Goal: Ask a question

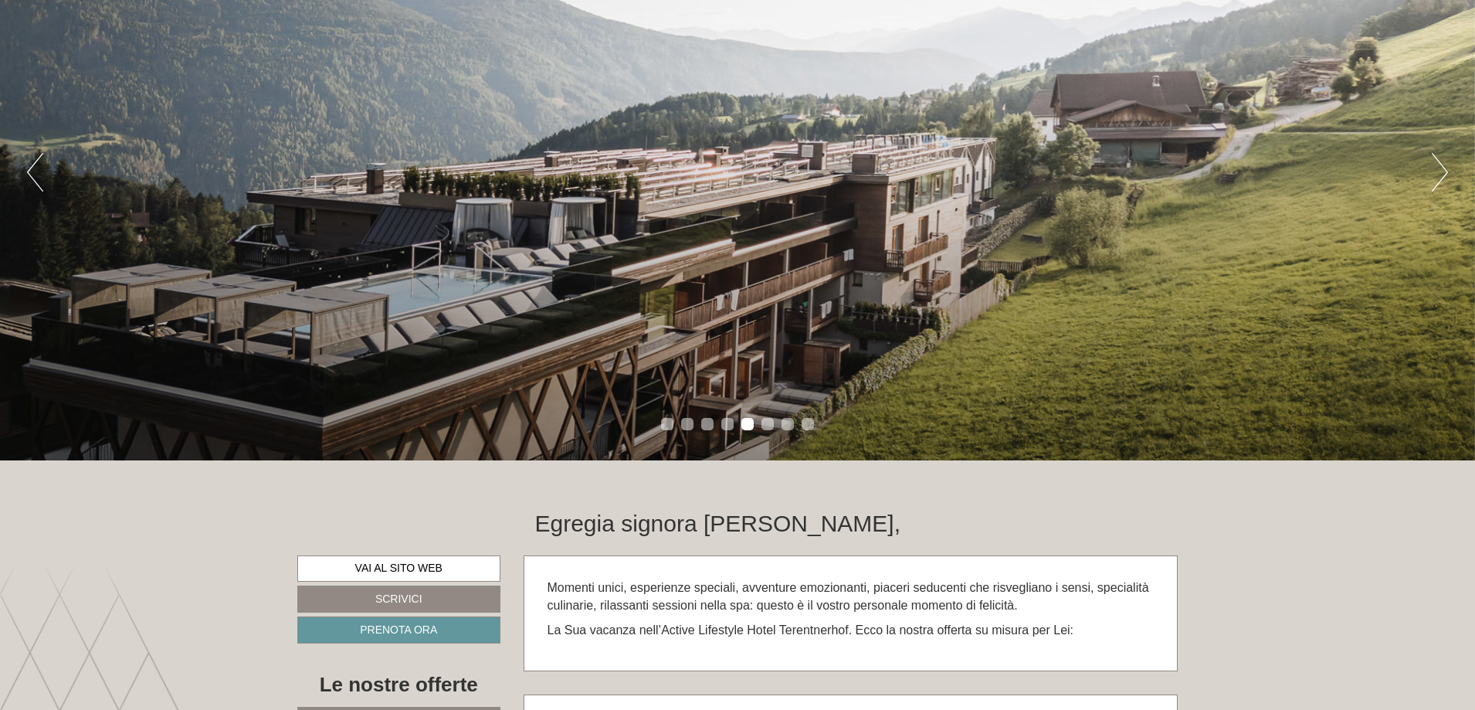
scroll to position [541, 0]
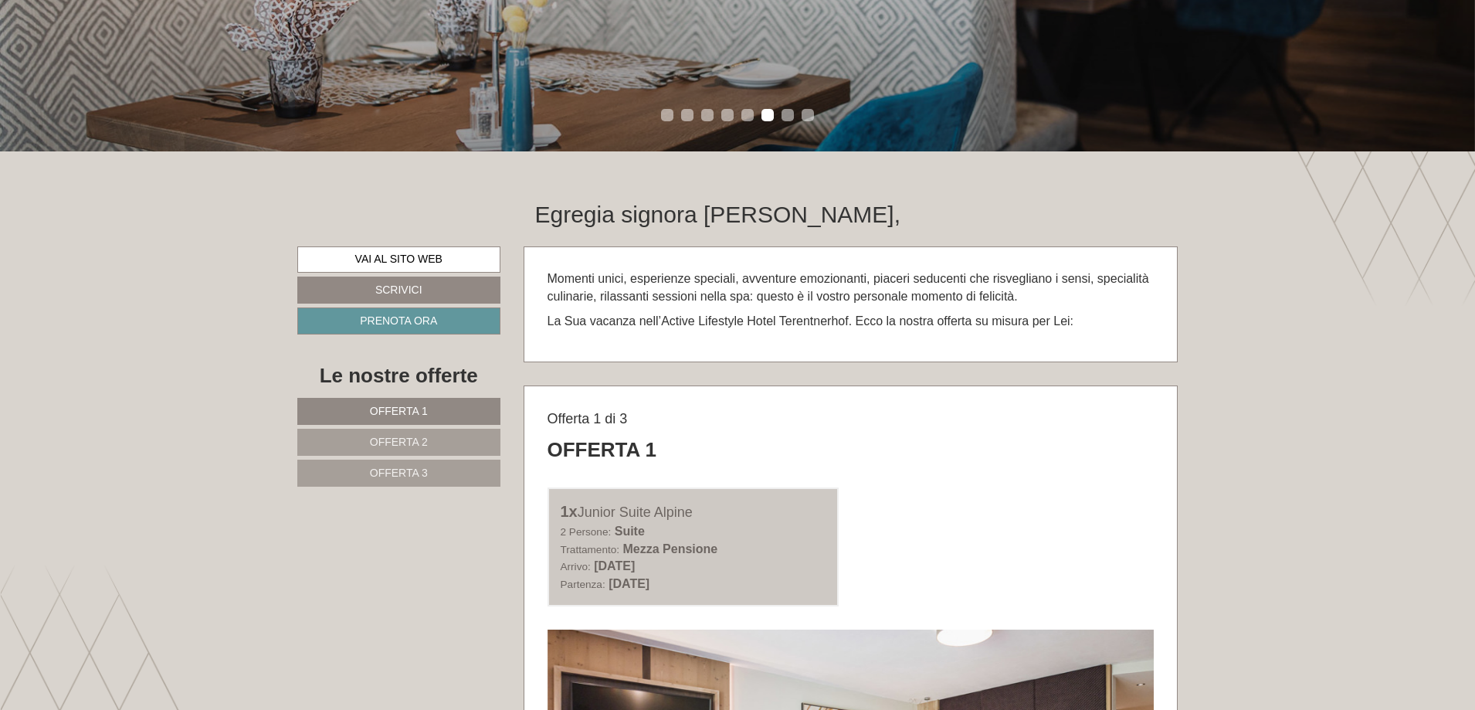
click at [395, 420] on link "Offerta 1" at bounding box center [398, 411] width 203 height 27
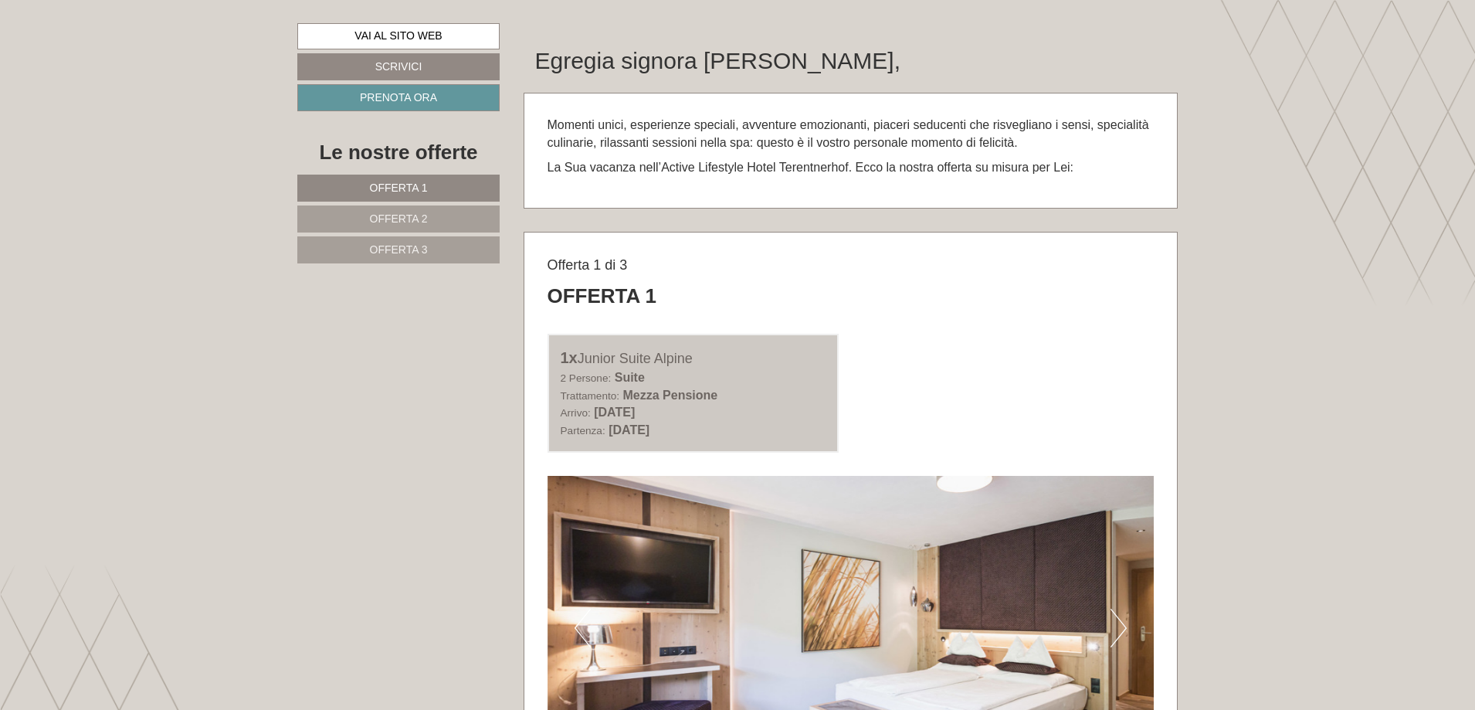
scroll to position [1081, 0]
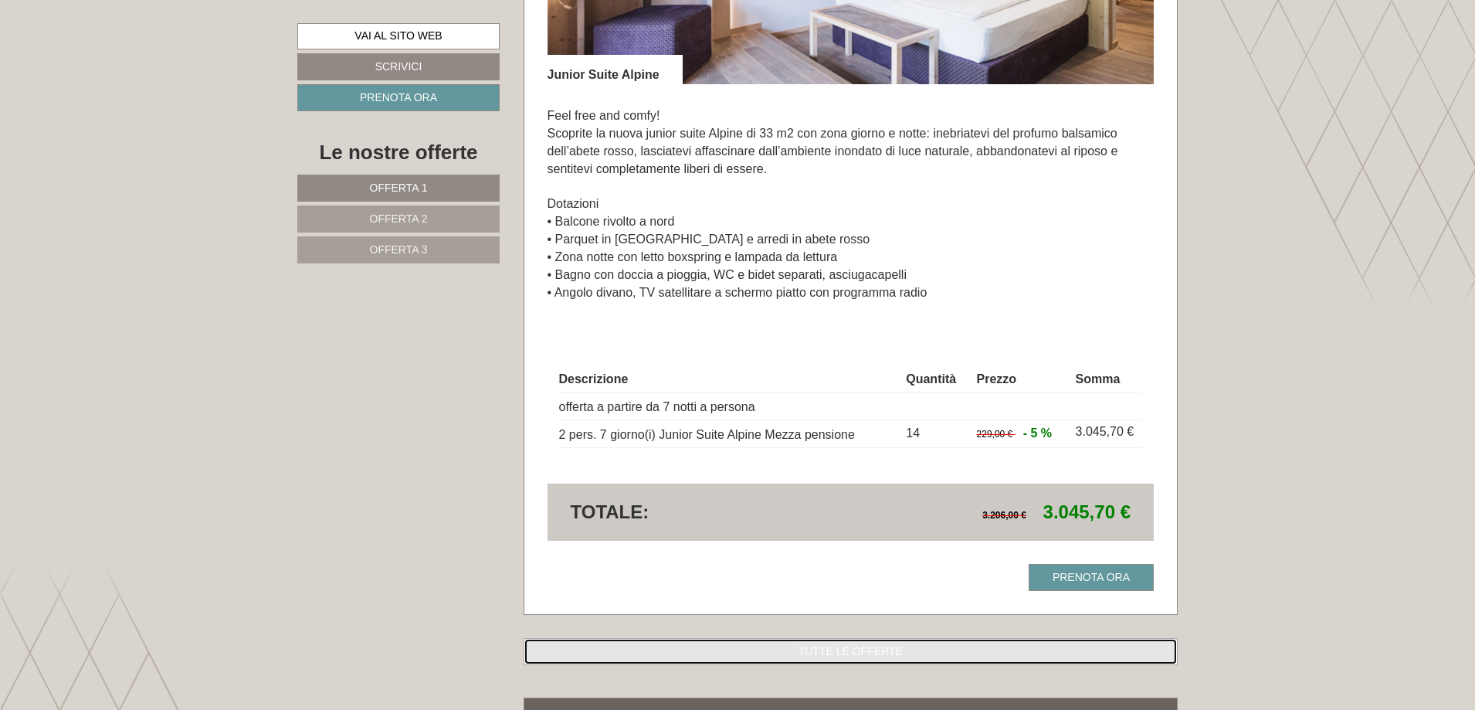
click at [860, 638] on link "TUTTE LE OFFERTE" at bounding box center [851, 651] width 655 height 27
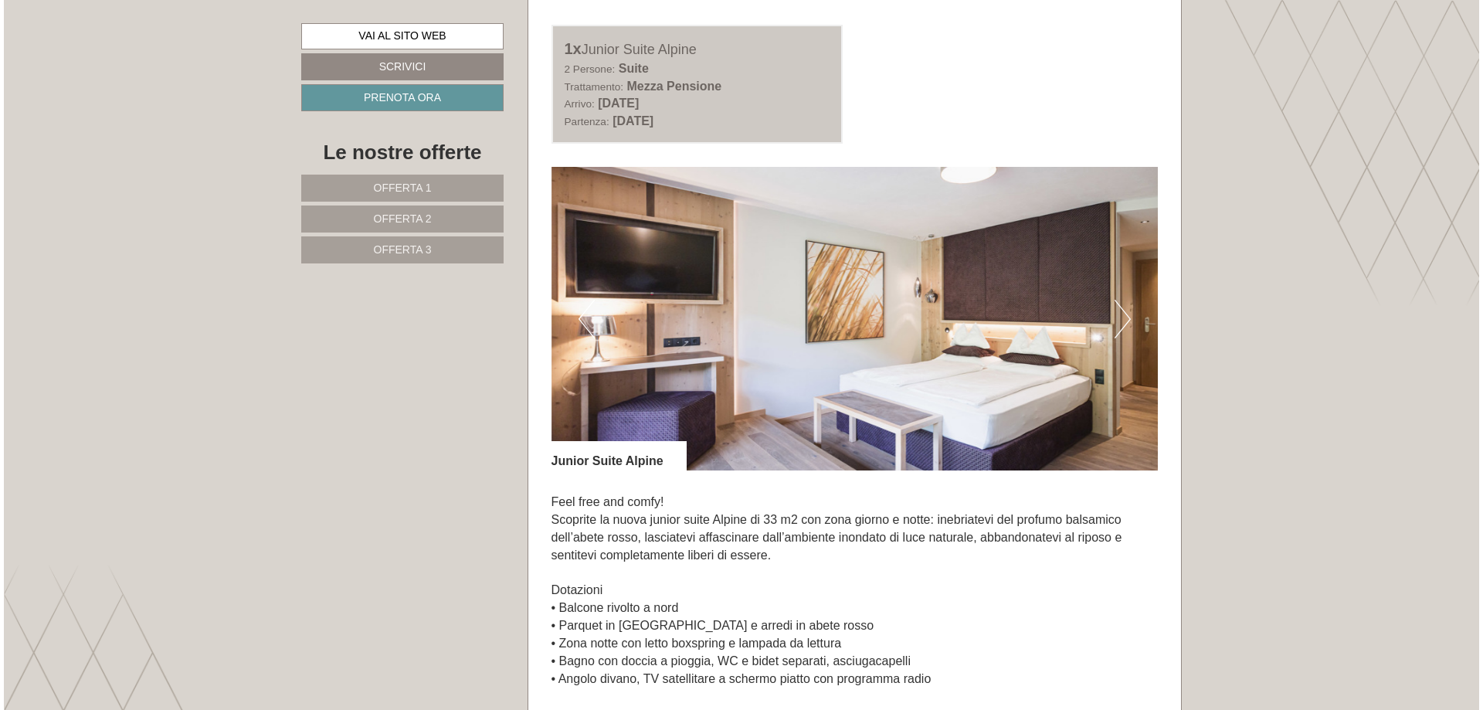
scroll to position [1235, 0]
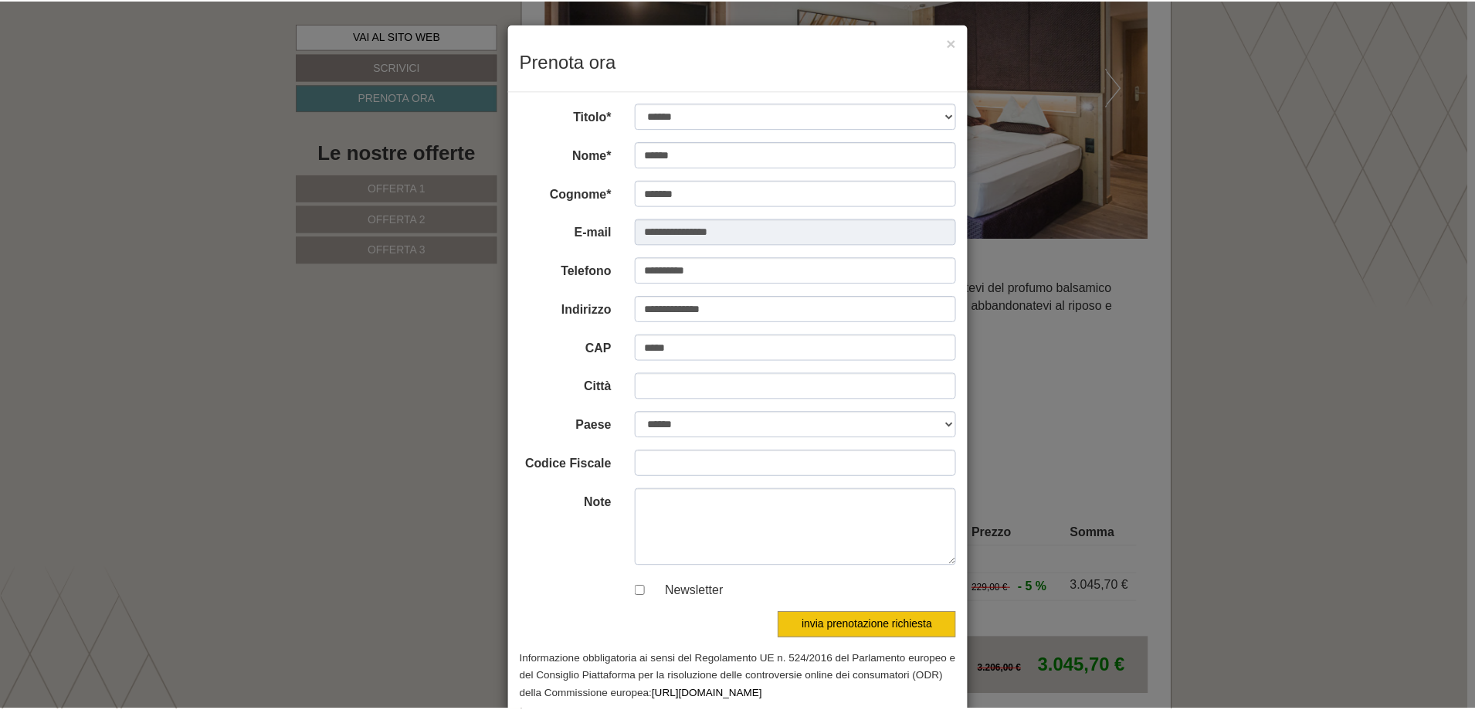
scroll to position [29, 0]
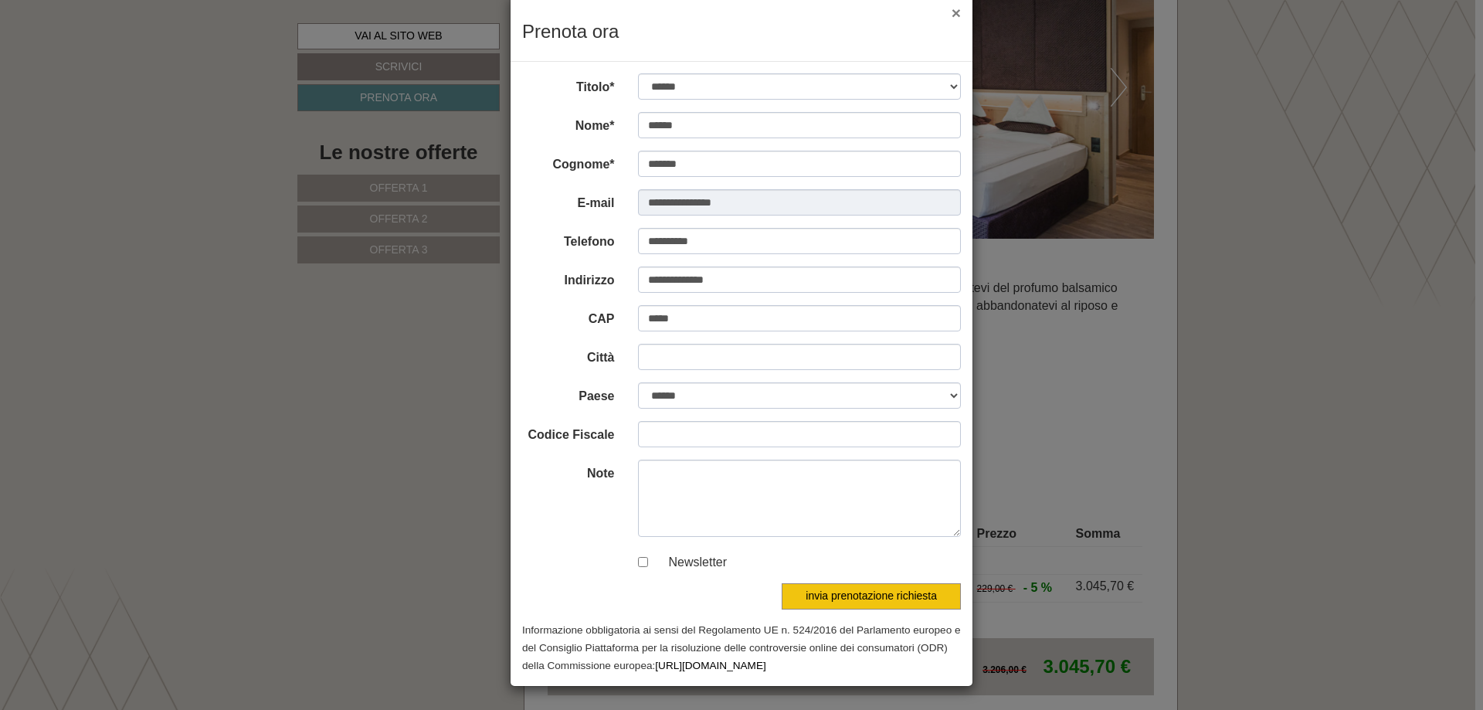
click at [952, 9] on button "×" at bounding box center [956, 13] width 9 height 16
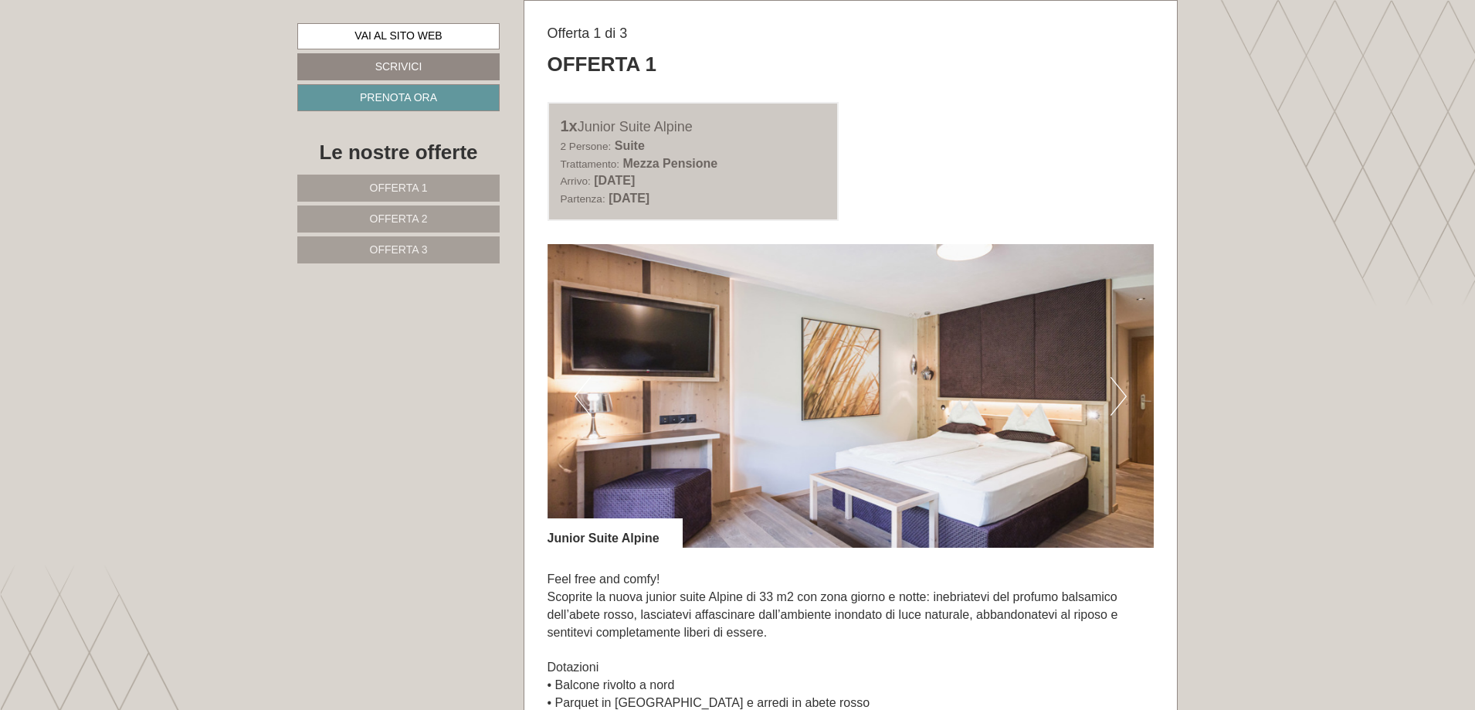
scroll to position [617, 0]
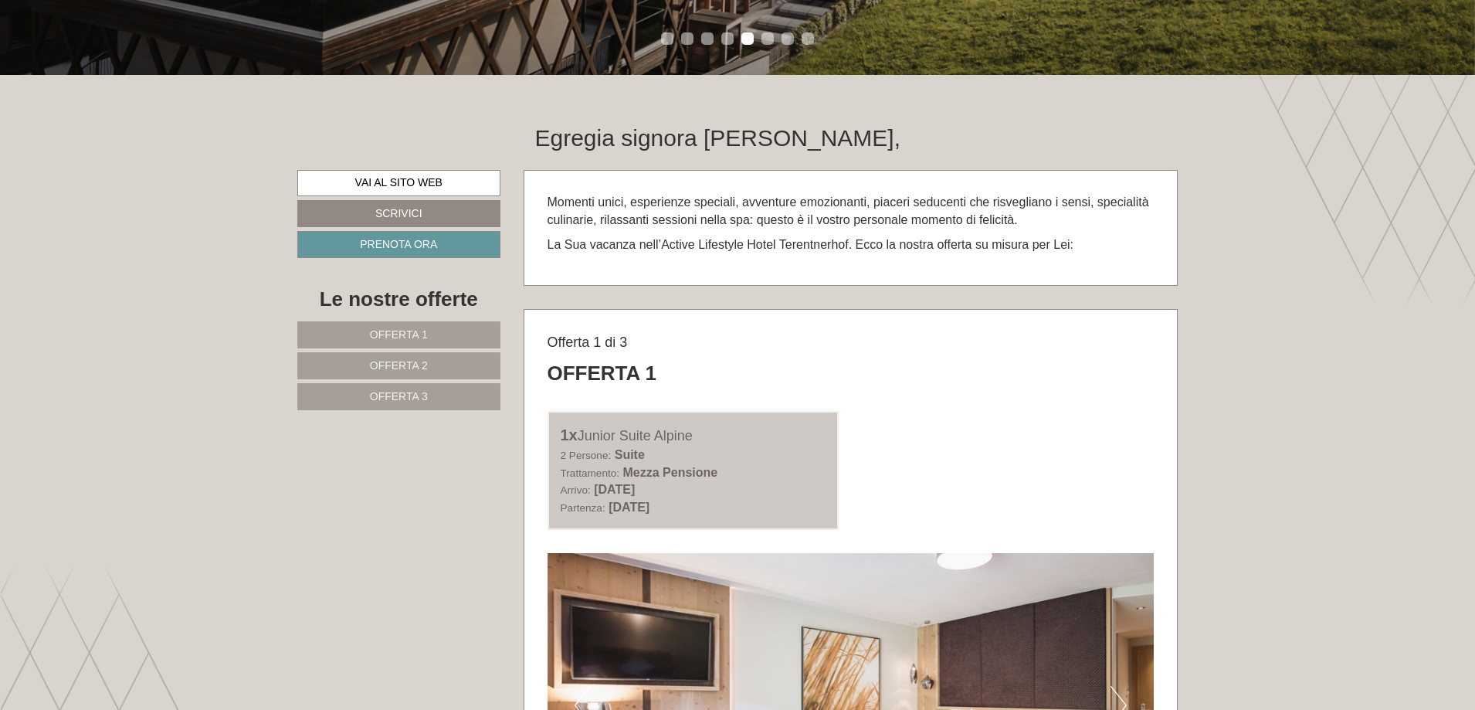
drag, startPoint x: 593, startPoint y: 437, endPoint x: 697, endPoint y: 436, distance: 103.5
click at [697, 436] on div "1x Junior Suite Alpine" at bounding box center [694, 435] width 266 height 22
copy div "Junior Suite Alpine"
click at [405, 178] on link "Vai al sito web" at bounding box center [398, 183] width 203 height 26
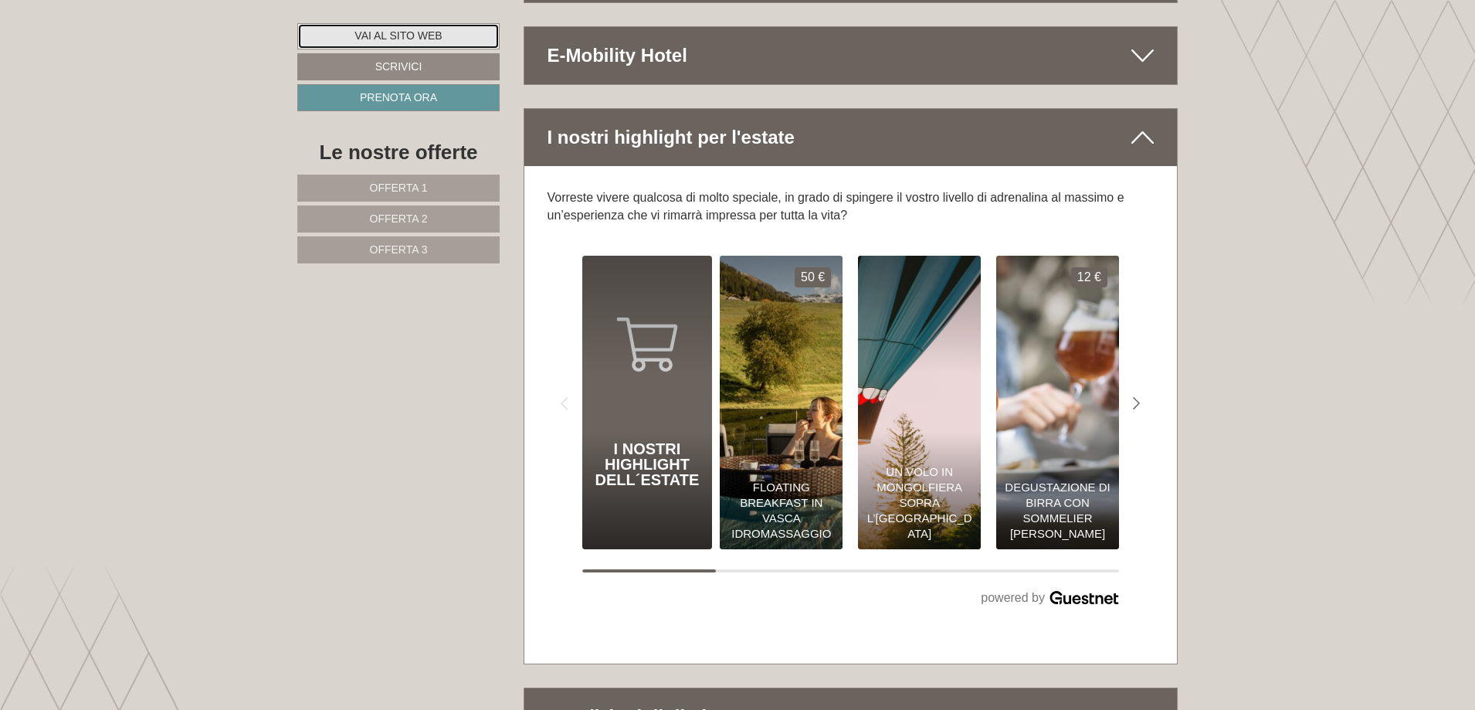
scroll to position [9287, 0]
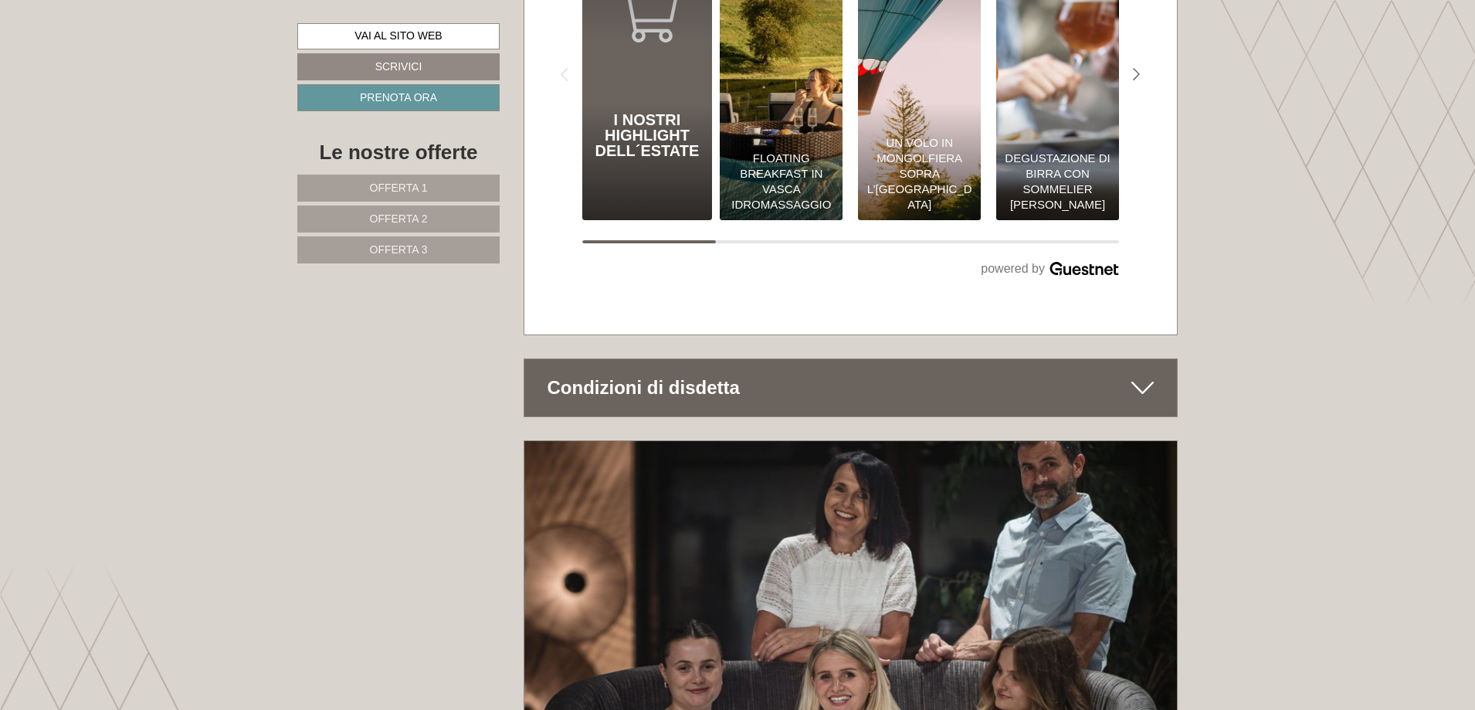
paste textarea "*******"
type textarea "**********"
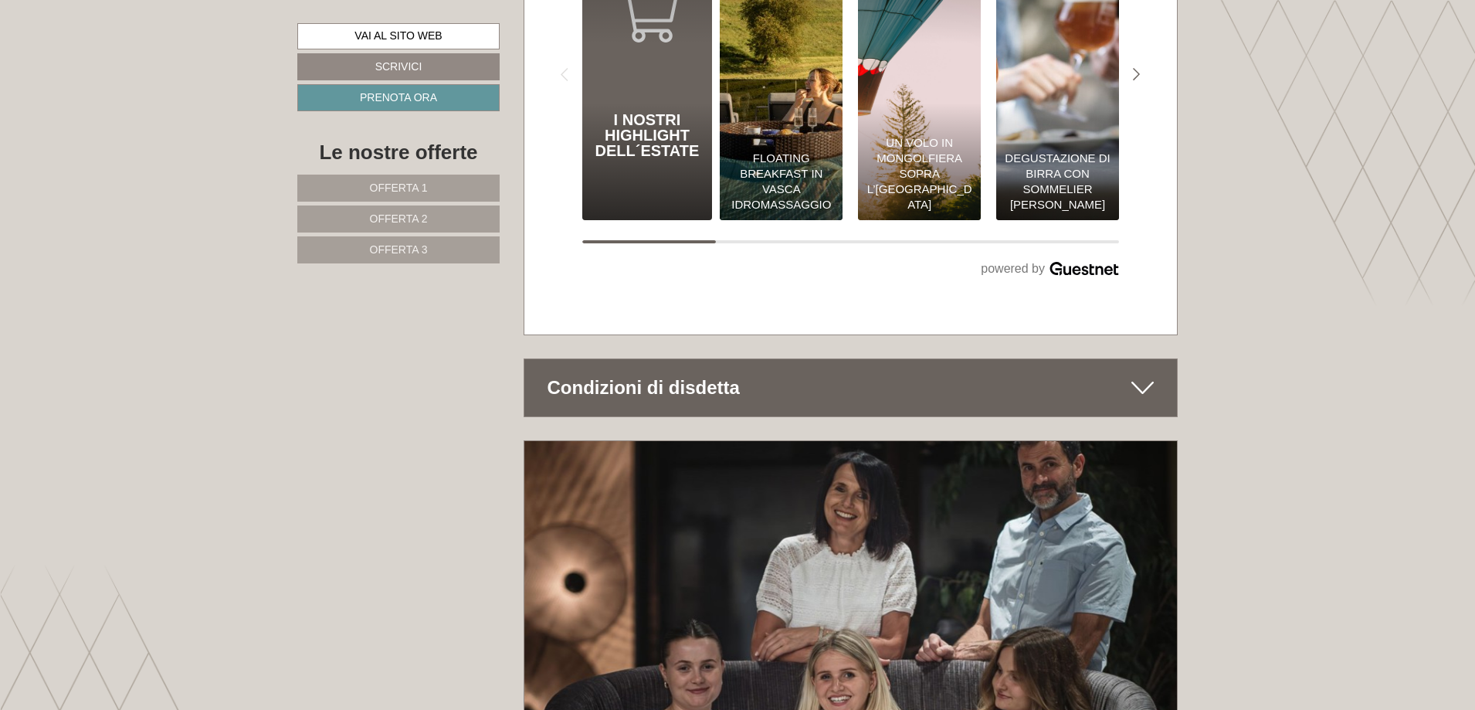
type textarea "**********"
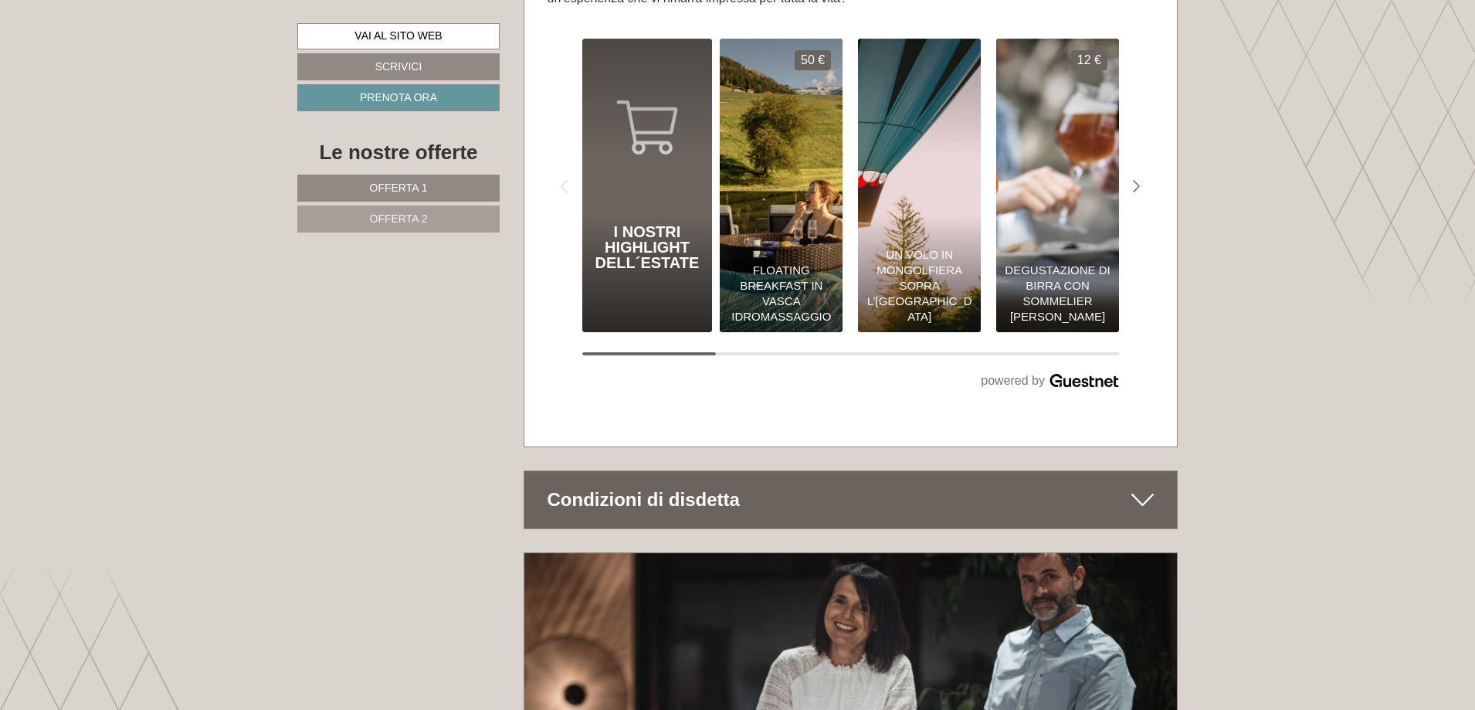
scroll to position [8430, 0]
